Goal: Transaction & Acquisition: Purchase product/service

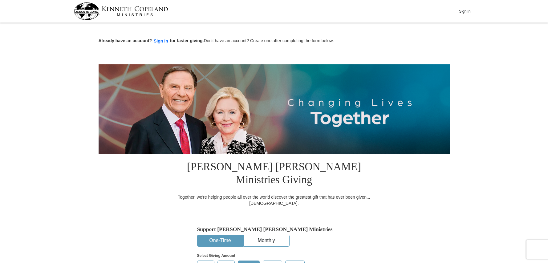
scroll to position [94, 0]
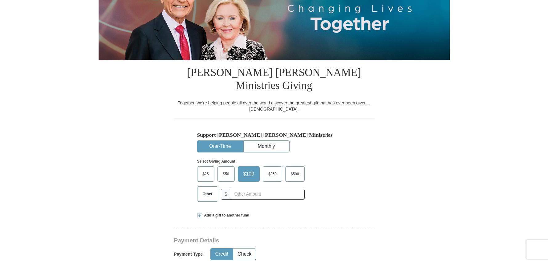
click at [294, 169] on span "$500" at bounding box center [295, 173] width 14 height 9
click at [0, 0] on input "$500" at bounding box center [0, 0] width 0 height 0
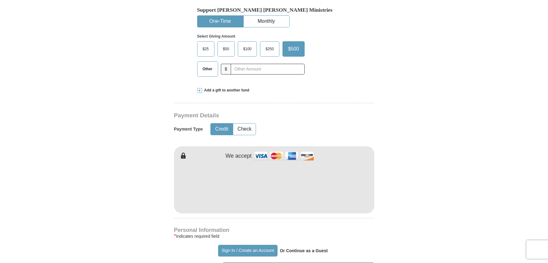
scroll to position [220, 0]
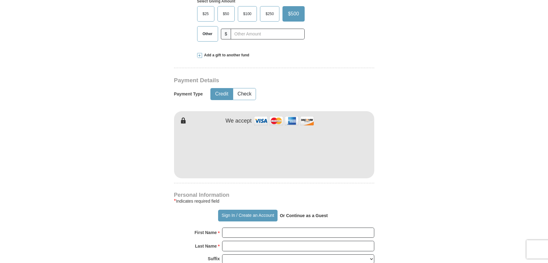
scroll to position [314, 0]
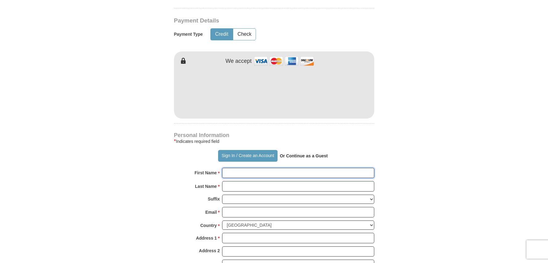
click at [286, 168] on input "First Name *" at bounding box center [298, 173] width 152 height 10
type input "[PERSON_NAME]"
type input "Roimo"
type input "[EMAIL_ADDRESS][DOMAIN_NAME]"
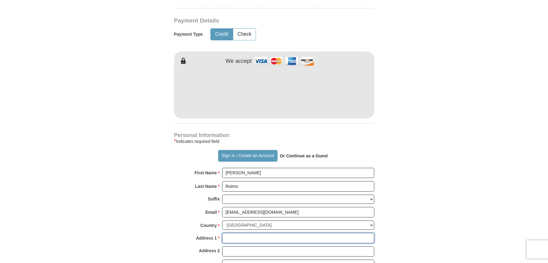
type input "[STREET_ADDRESS]"
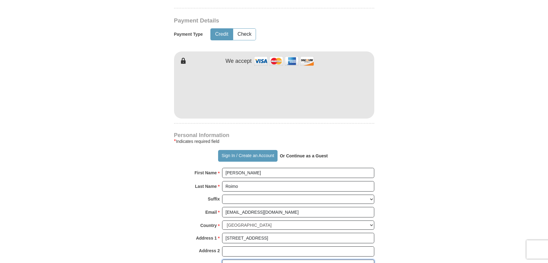
type input "[GEOGRAPHIC_DATA]"
select select "NV"
type input "89701"
type input "3102797144"
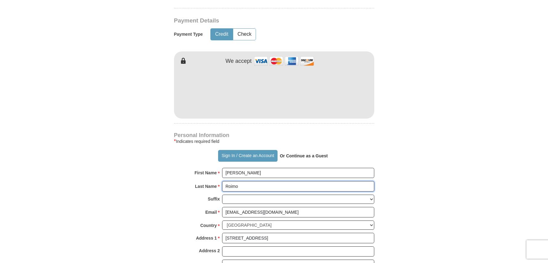
click at [232, 181] on input "Roimo" at bounding box center [298, 186] width 152 height 10
type input "[PERSON_NAME]"
click at [423, 153] on form "Already have an account? Sign in for faster giving. Don't have an account? Crea…" at bounding box center [274, 96] width 351 height 773
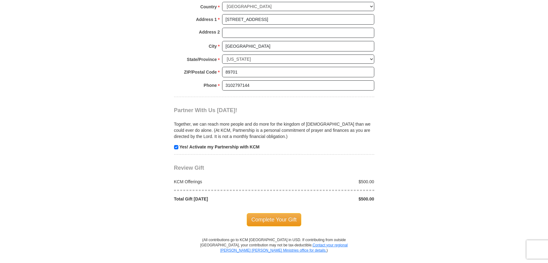
scroll to position [534, 0]
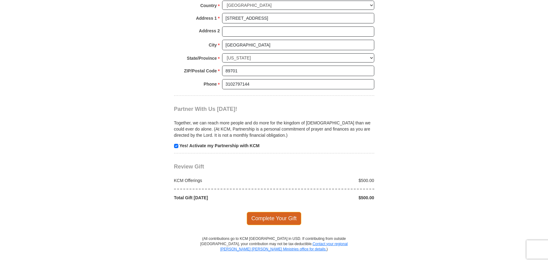
click at [272, 212] on span "Complete Your Gift" at bounding box center [274, 218] width 55 height 13
